Goal: Task Accomplishment & Management: Manage account settings

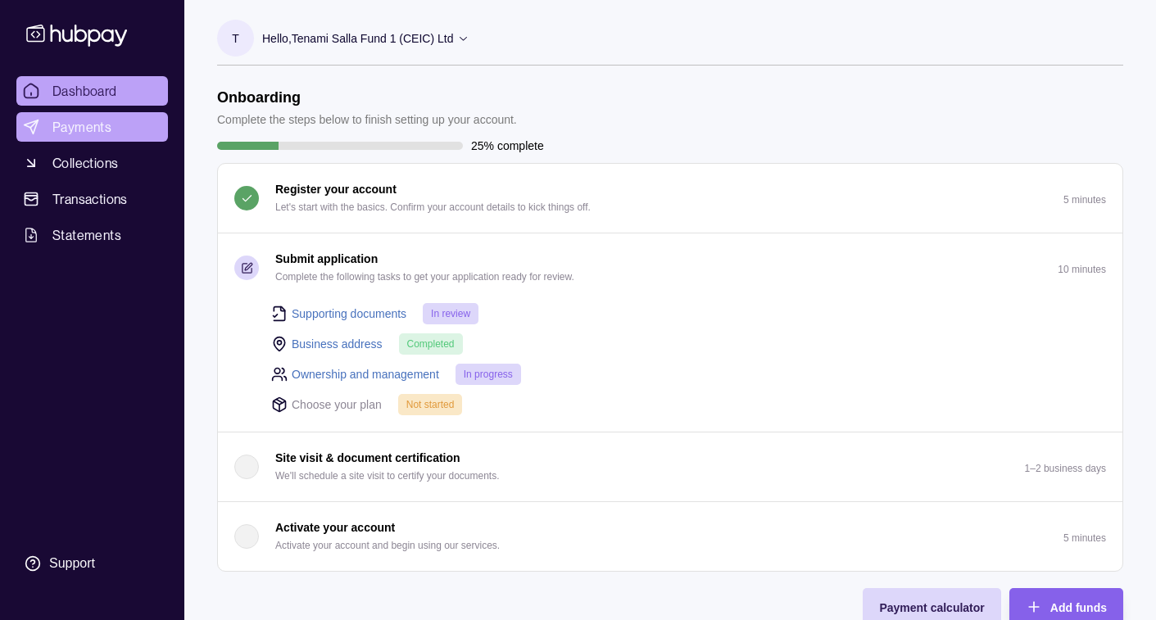
click at [92, 130] on span "Payments" at bounding box center [81, 127] width 59 height 20
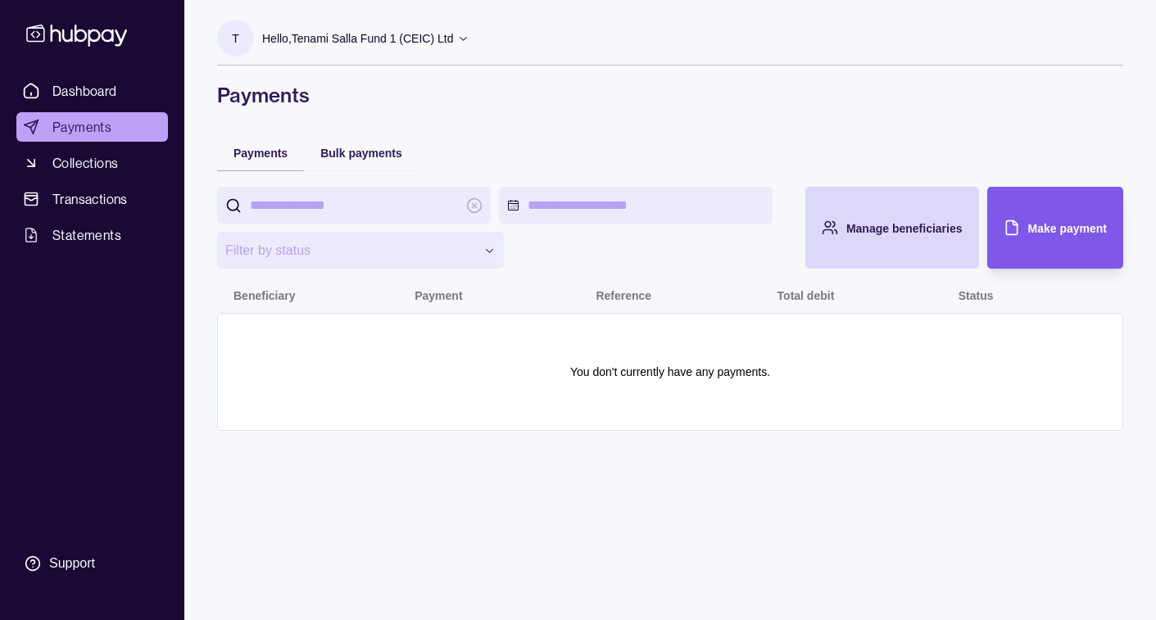
click at [1035, 233] on span "Make payment" at bounding box center [1067, 228] width 79 height 13
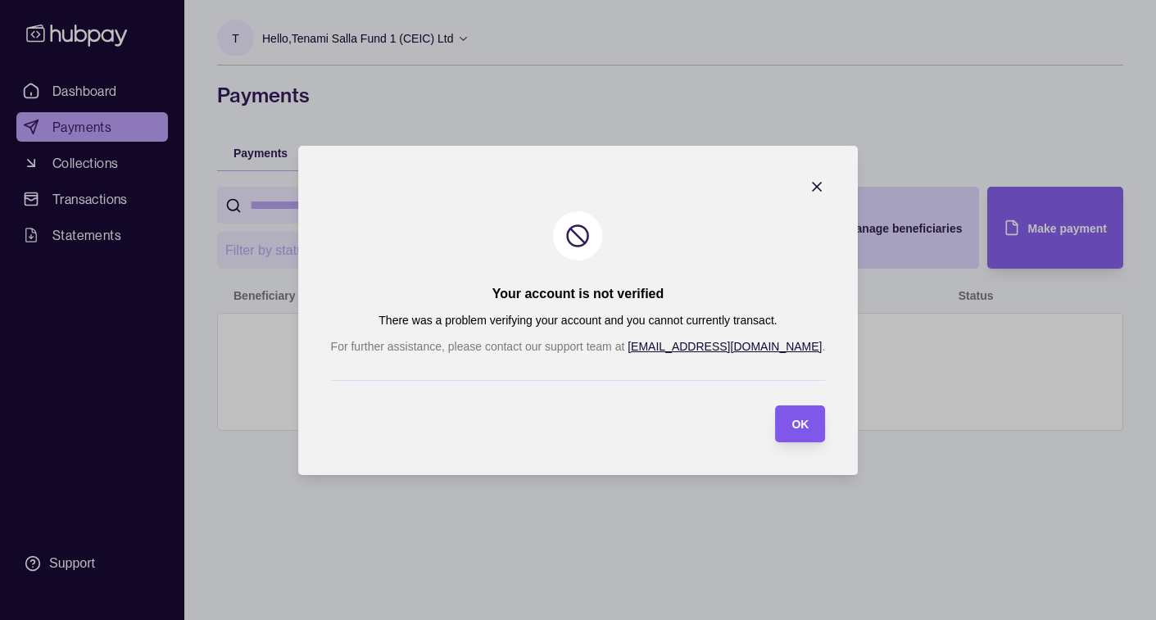
click at [791, 432] on div "OK" at bounding box center [799, 424] width 17 height 20
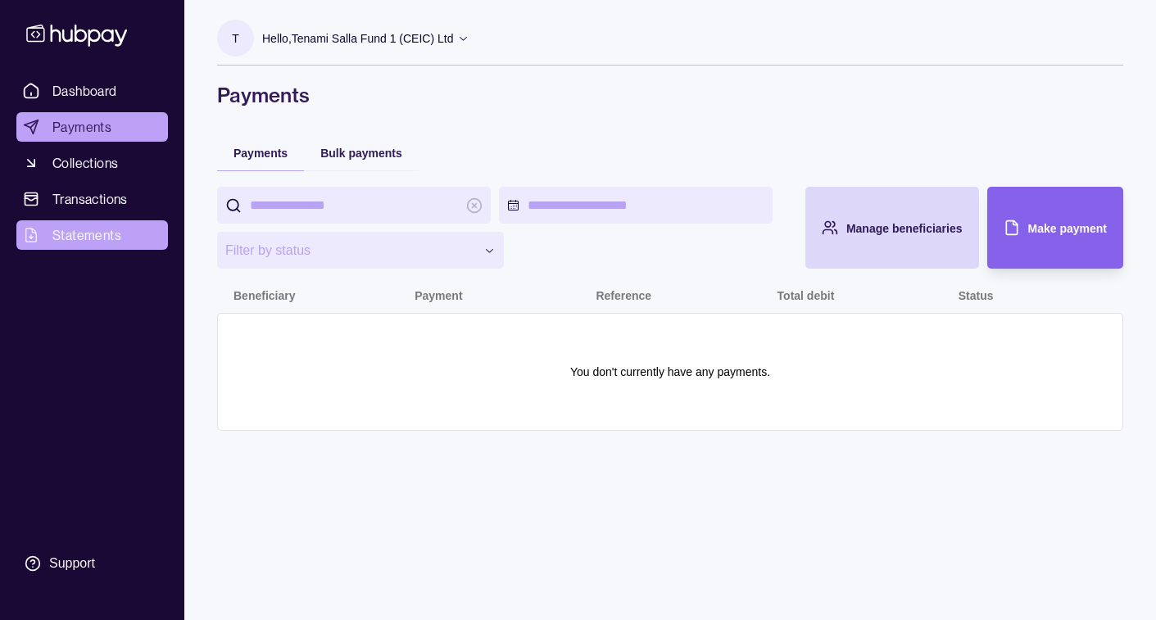
click at [123, 227] on link "Statements" at bounding box center [92, 234] width 152 height 29
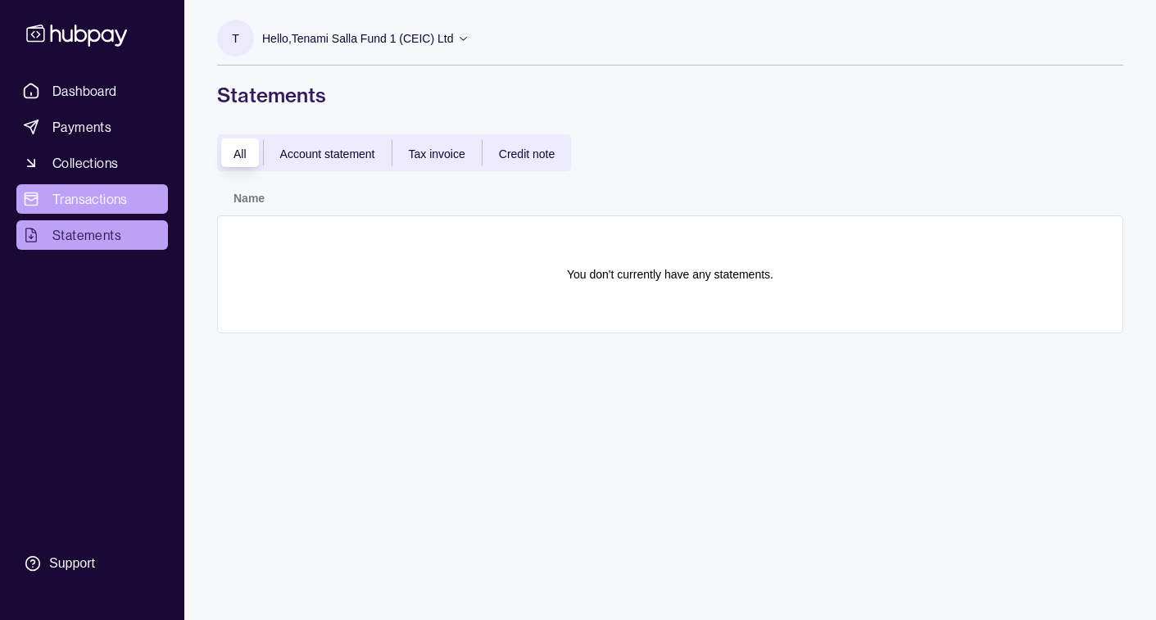
click at [104, 196] on span "Transactions" at bounding box center [89, 199] width 75 height 20
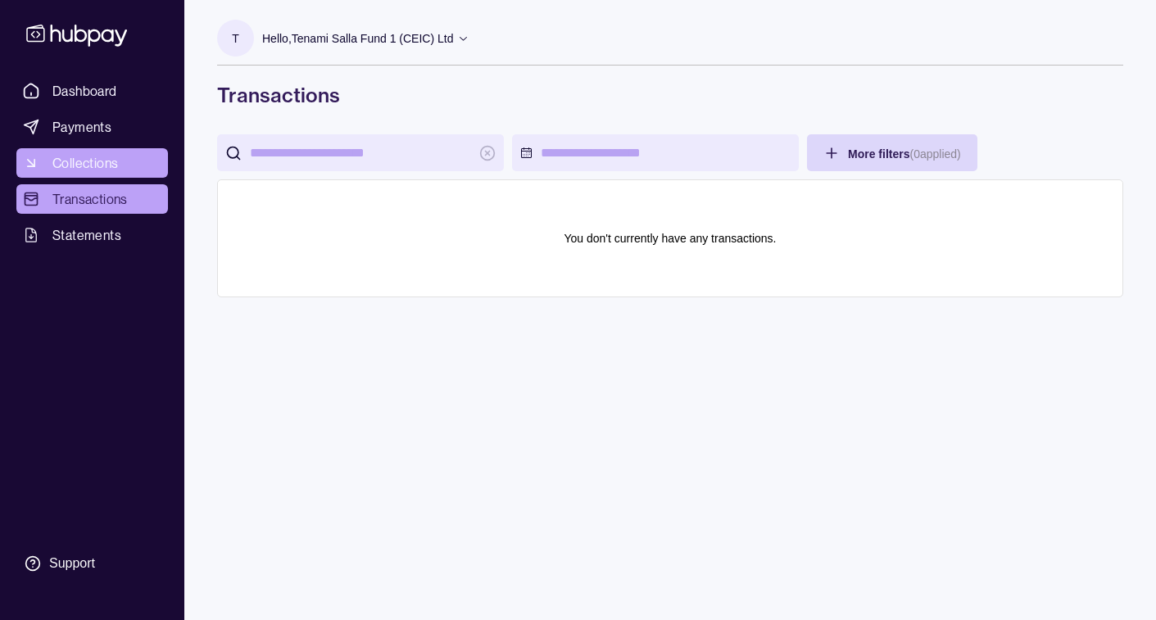
click at [93, 164] on span "Collections" at bounding box center [85, 163] width 66 height 20
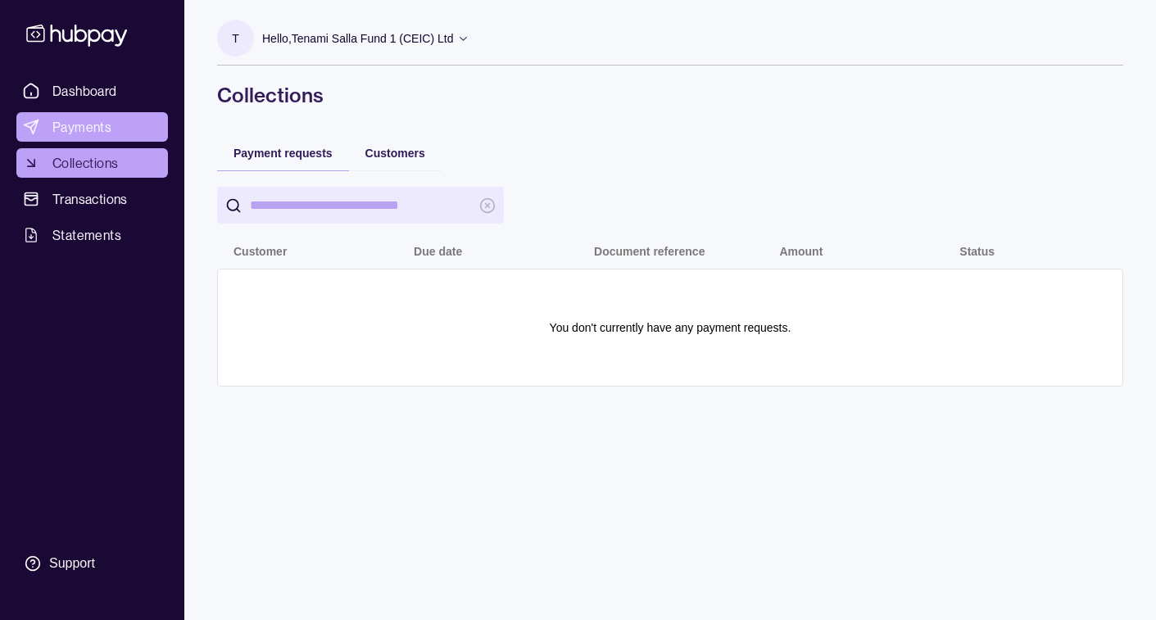
click at [81, 126] on span "Payments" at bounding box center [81, 127] width 59 height 20
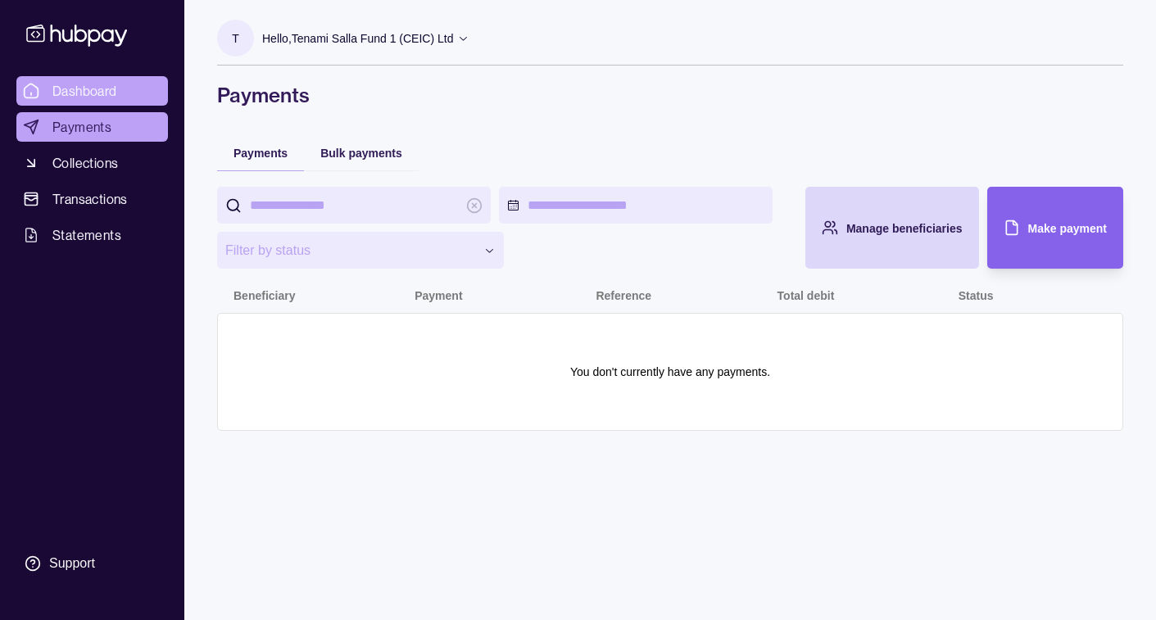
click at [76, 99] on span "Dashboard" at bounding box center [84, 91] width 65 height 20
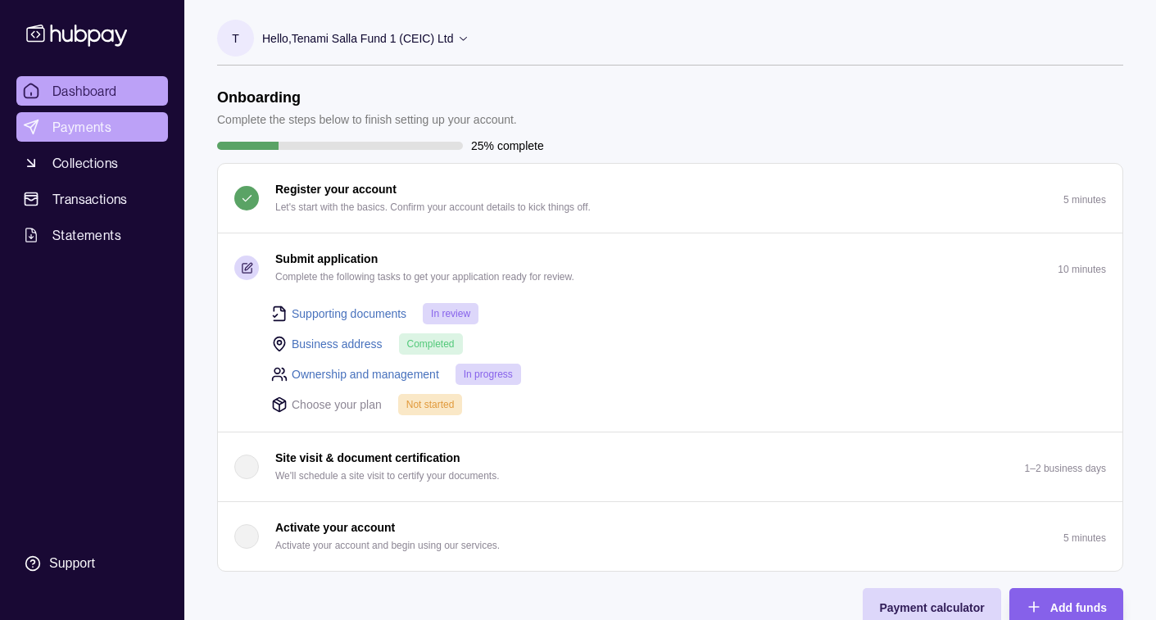
click at [81, 133] on span "Payments" at bounding box center [81, 127] width 59 height 20
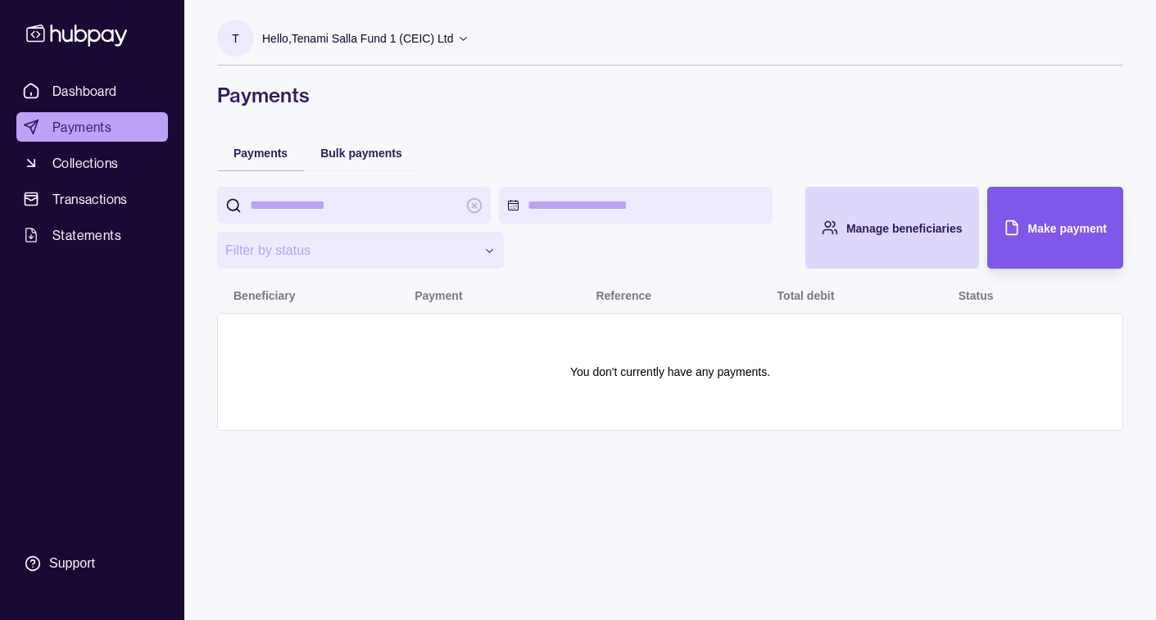
click at [1074, 240] on div "Make payment" at bounding box center [1043, 228] width 128 height 82
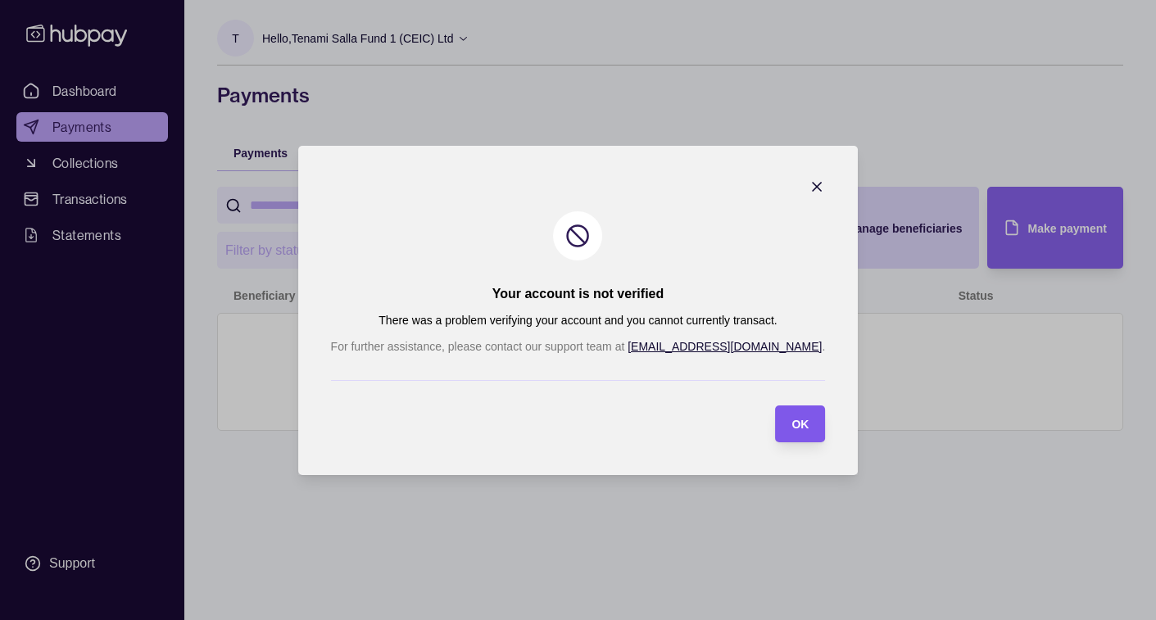
click at [768, 420] on div "button" at bounding box center [774, 423] width 13 height 13
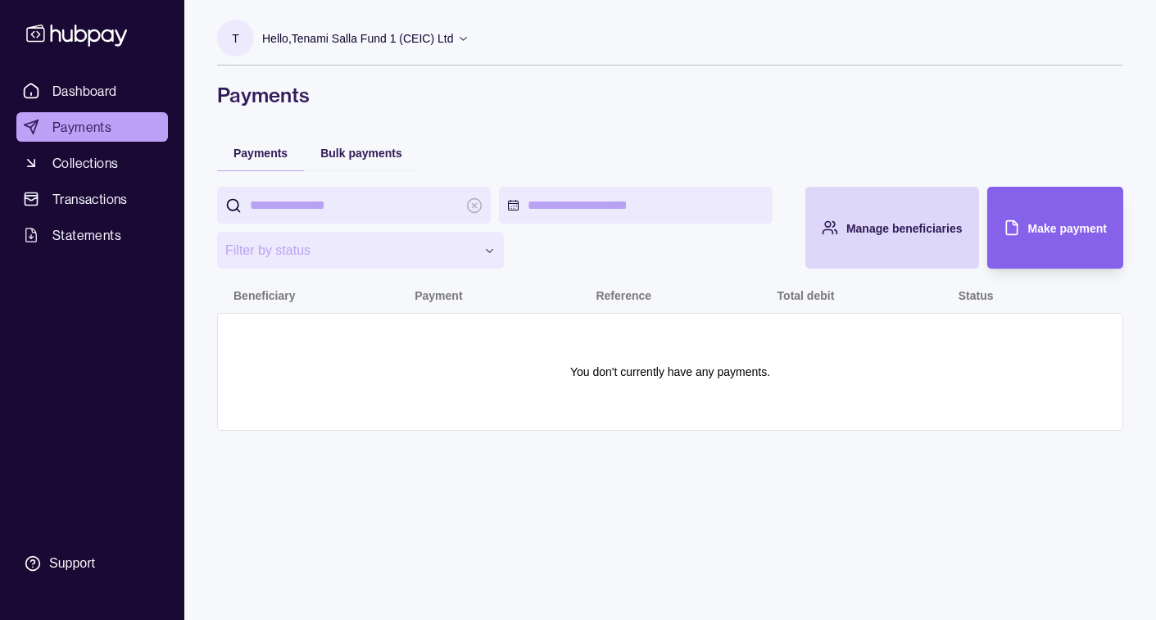
click at [438, 47] on p "Hello, Tenami Salla Fund 1 (CEIC) Ltd" at bounding box center [357, 38] width 191 height 18
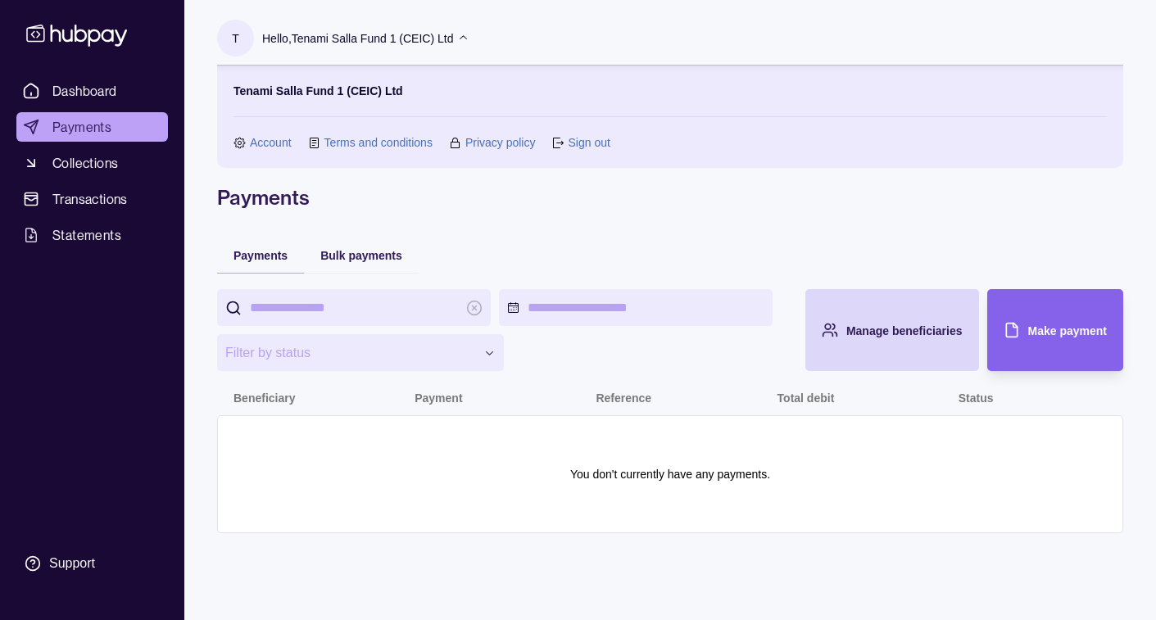
click at [273, 141] on link "Account" at bounding box center [271, 143] width 42 height 18
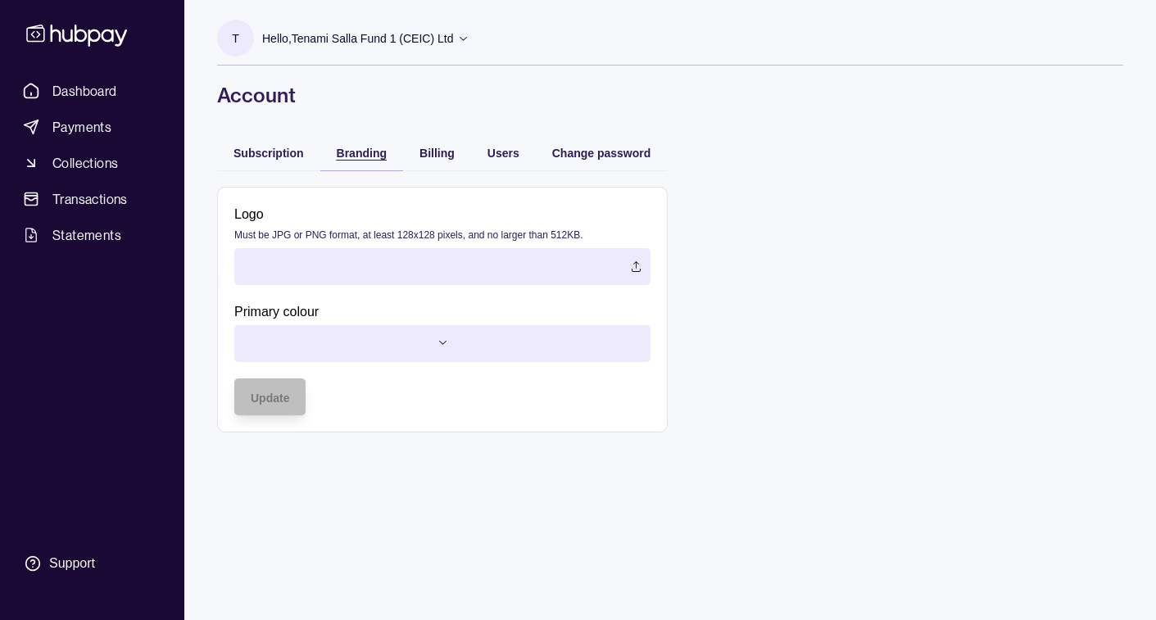
click at [369, 160] on div "Branding" at bounding box center [362, 153] width 50 height 20
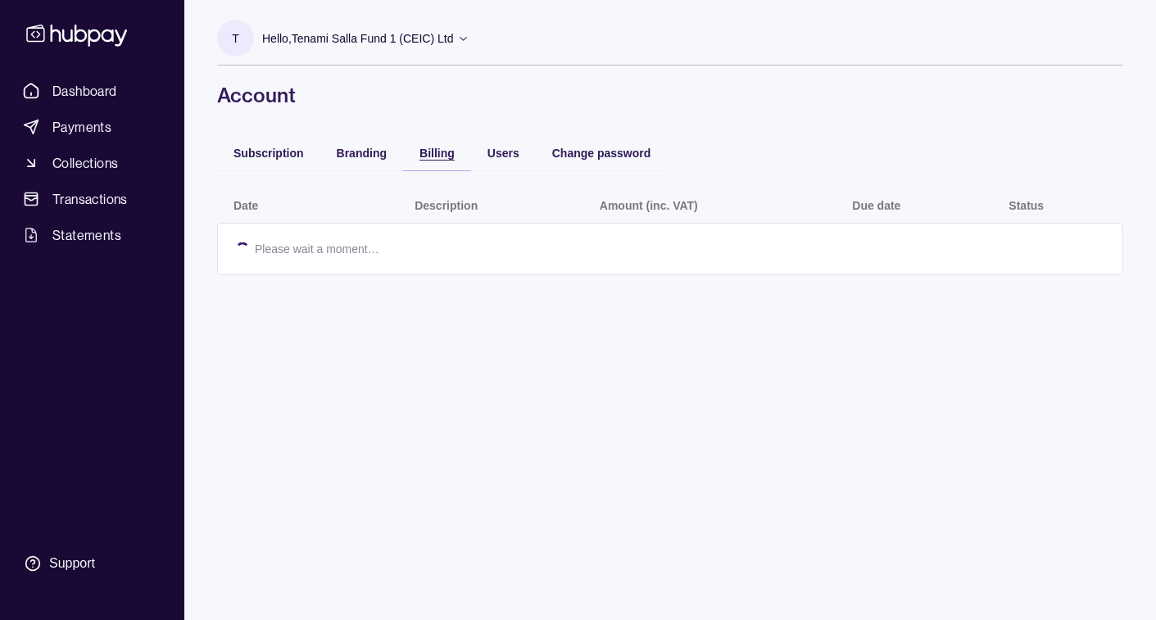
click at [441, 159] on span "Billing" at bounding box center [436, 153] width 35 height 13
click at [374, 150] on span "Branding" at bounding box center [362, 153] width 50 height 13
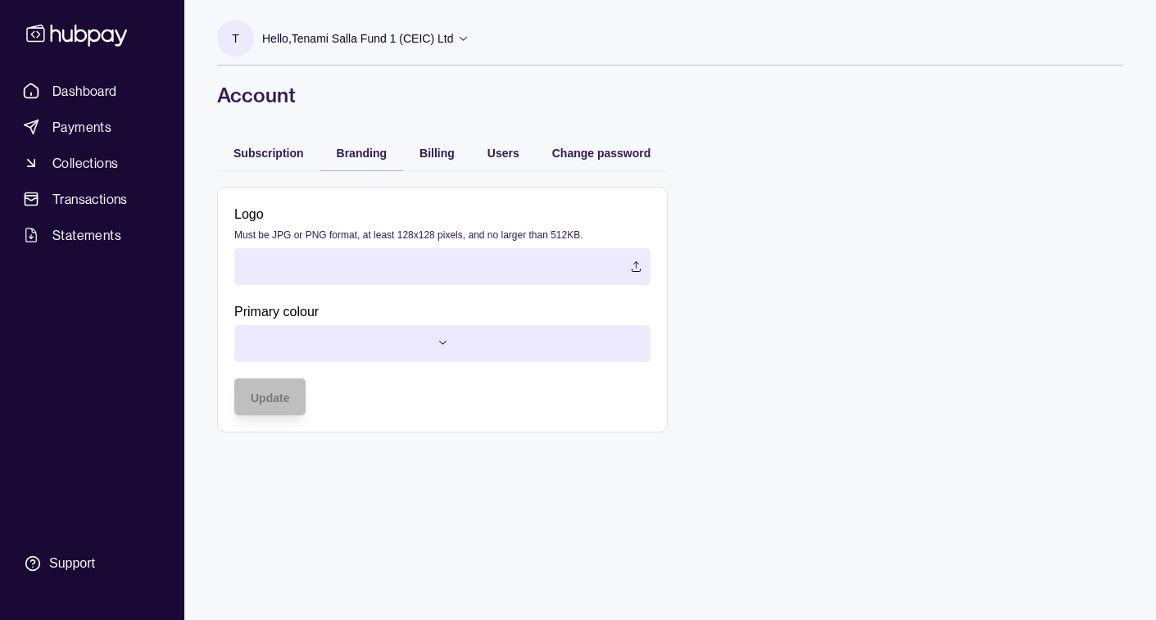
click at [498, 260] on label at bounding box center [442, 266] width 416 height 37
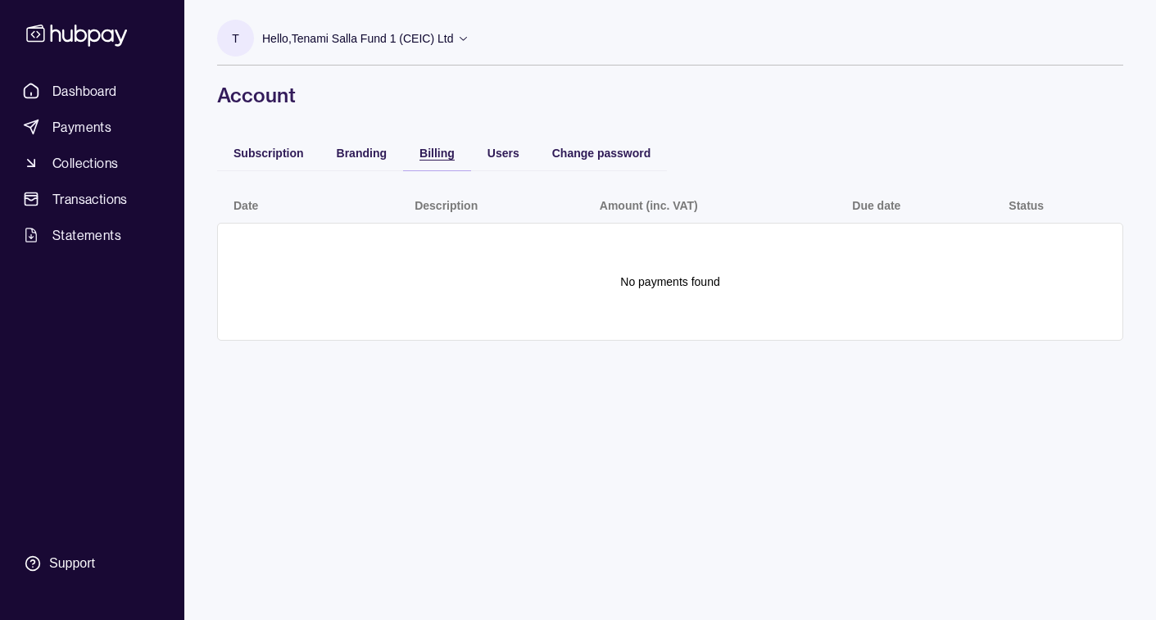
click at [440, 158] on span "Billing" at bounding box center [436, 153] width 35 height 13
click at [508, 158] on span "Users" at bounding box center [503, 153] width 32 height 13
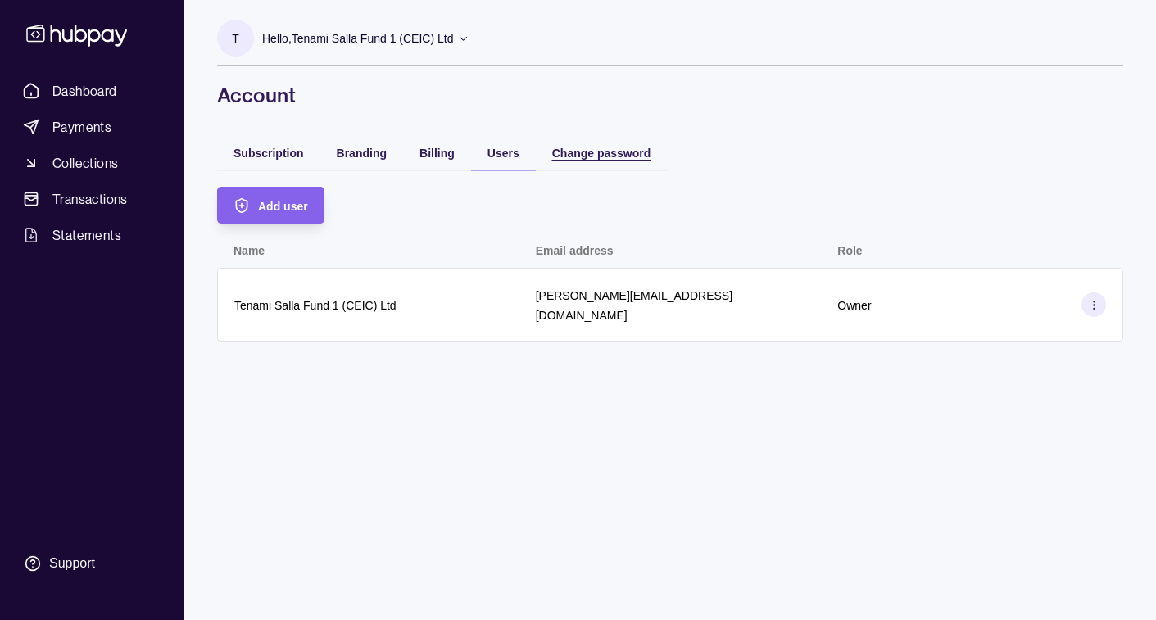
click at [600, 159] on span "Change password" at bounding box center [601, 153] width 99 height 13
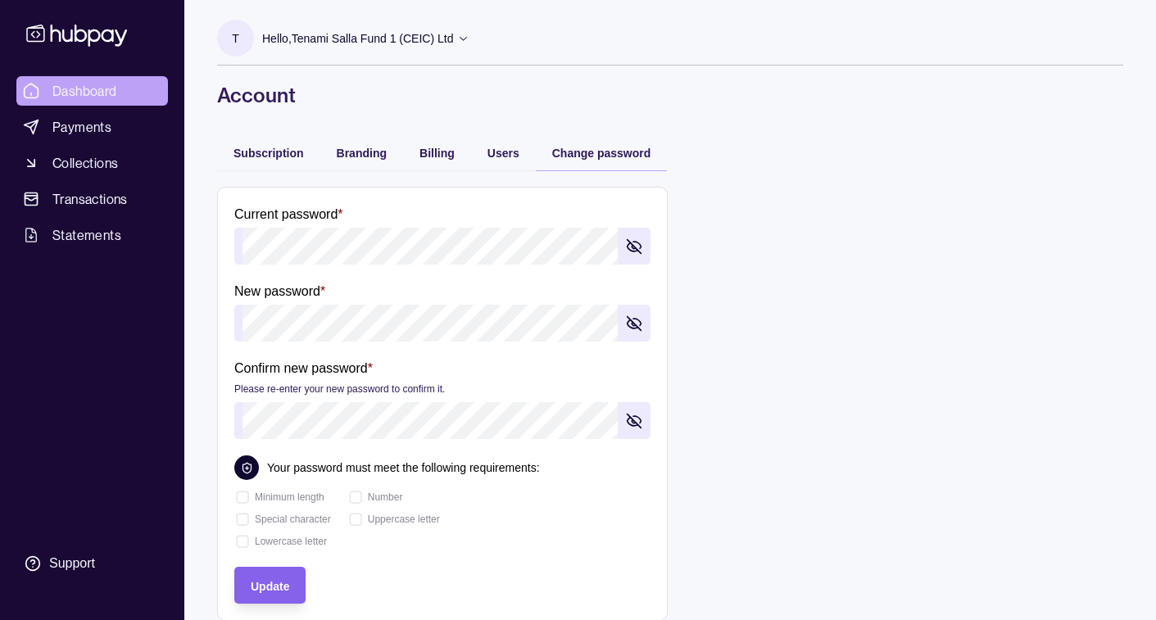
click at [68, 84] on span "Dashboard" at bounding box center [84, 91] width 65 height 20
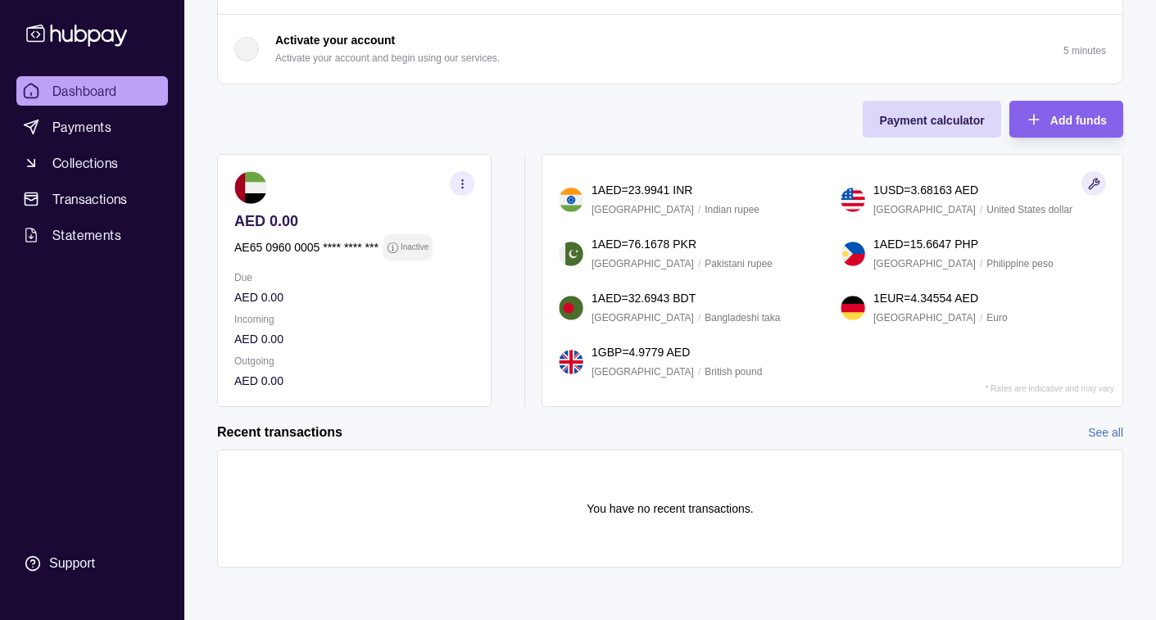
scroll to position [487, 0]
